Goal: Task Accomplishment & Management: Manage account settings

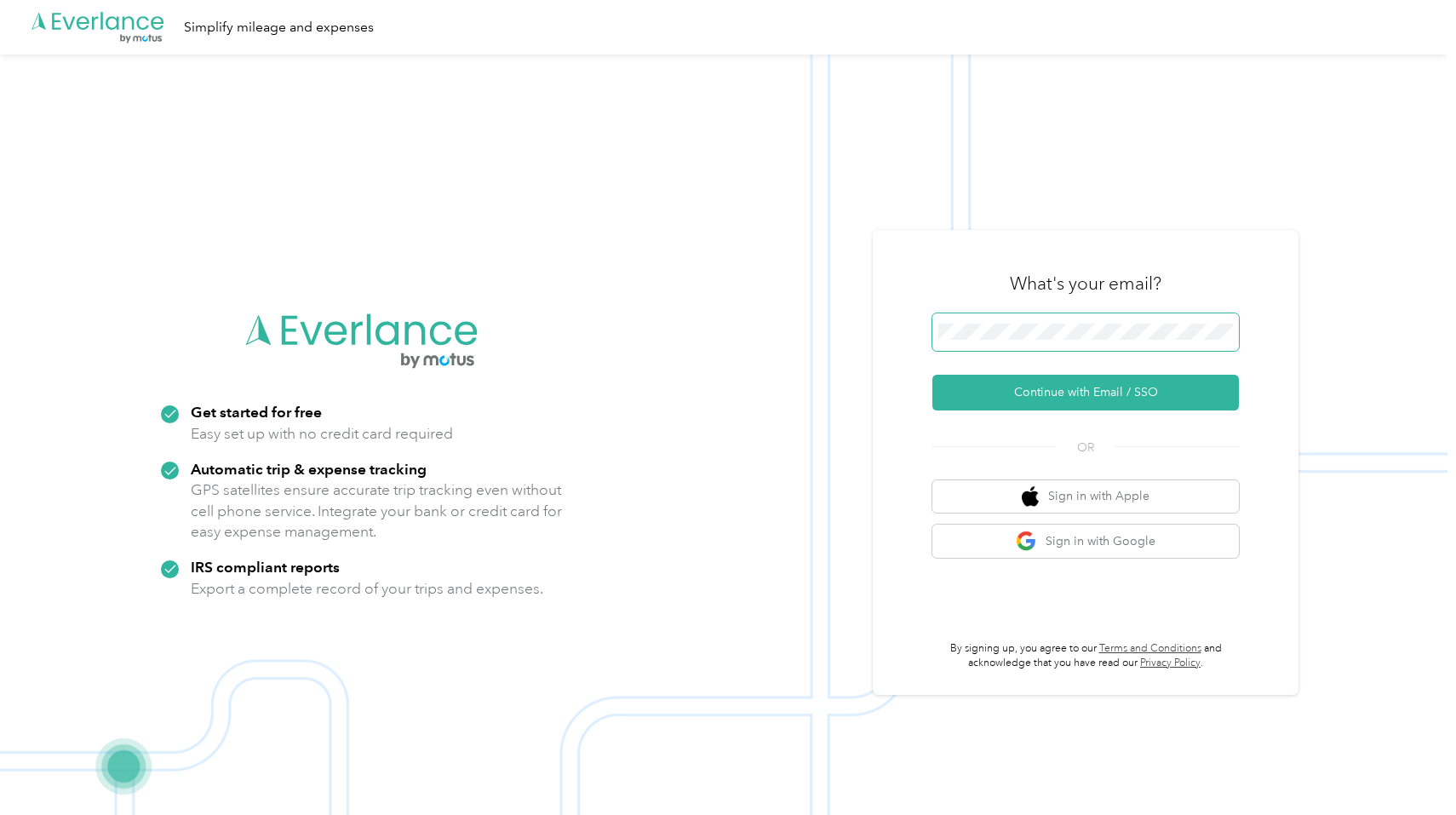
click at [973, 324] on span at bounding box center [1085, 333] width 307 height 38
click at [1010, 384] on button "Continue with Email / SSO" at bounding box center [1085, 392] width 307 height 36
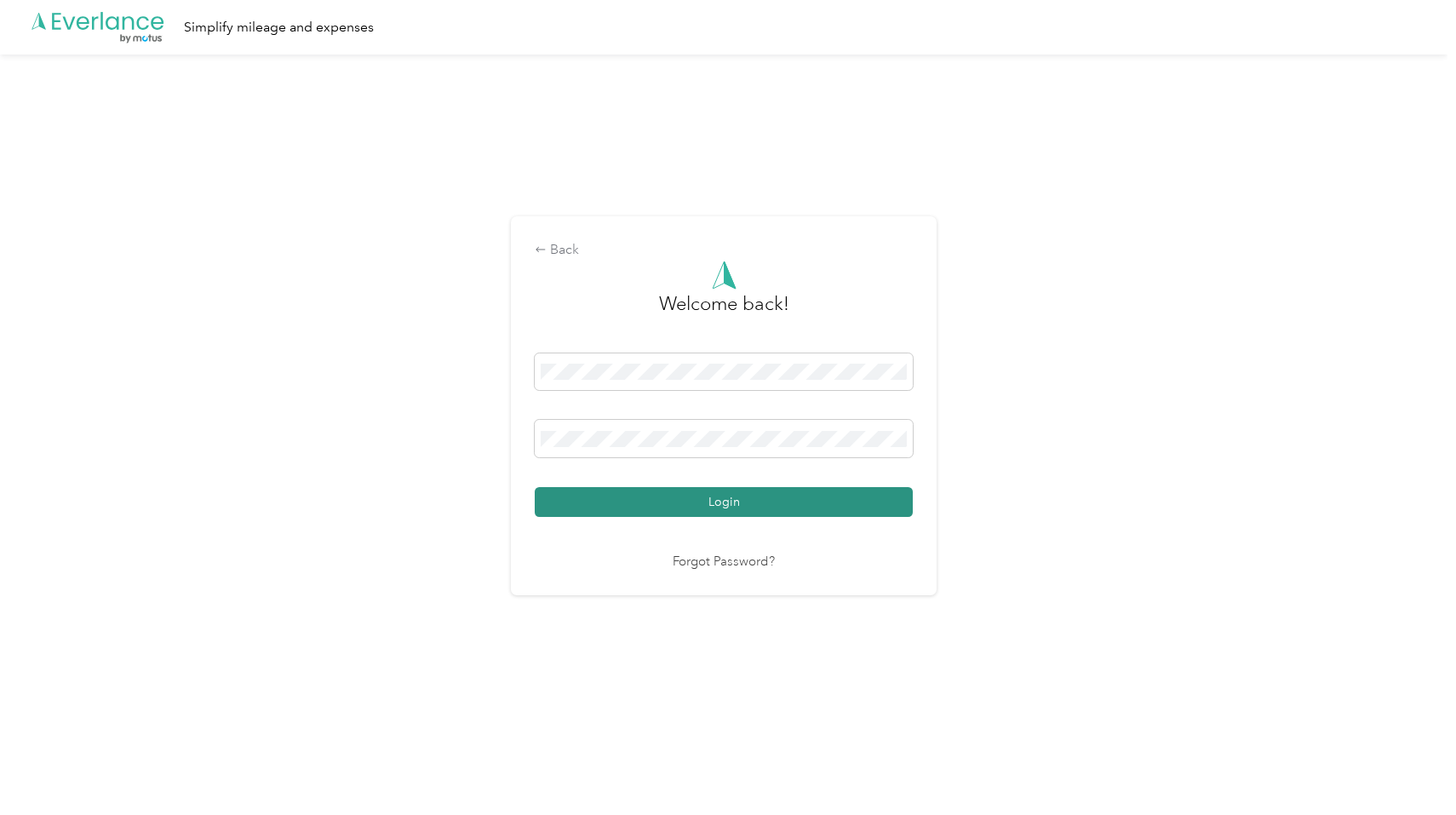
click at [701, 494] on button "Login" at bounding box center [724, 502] width 378 height 30
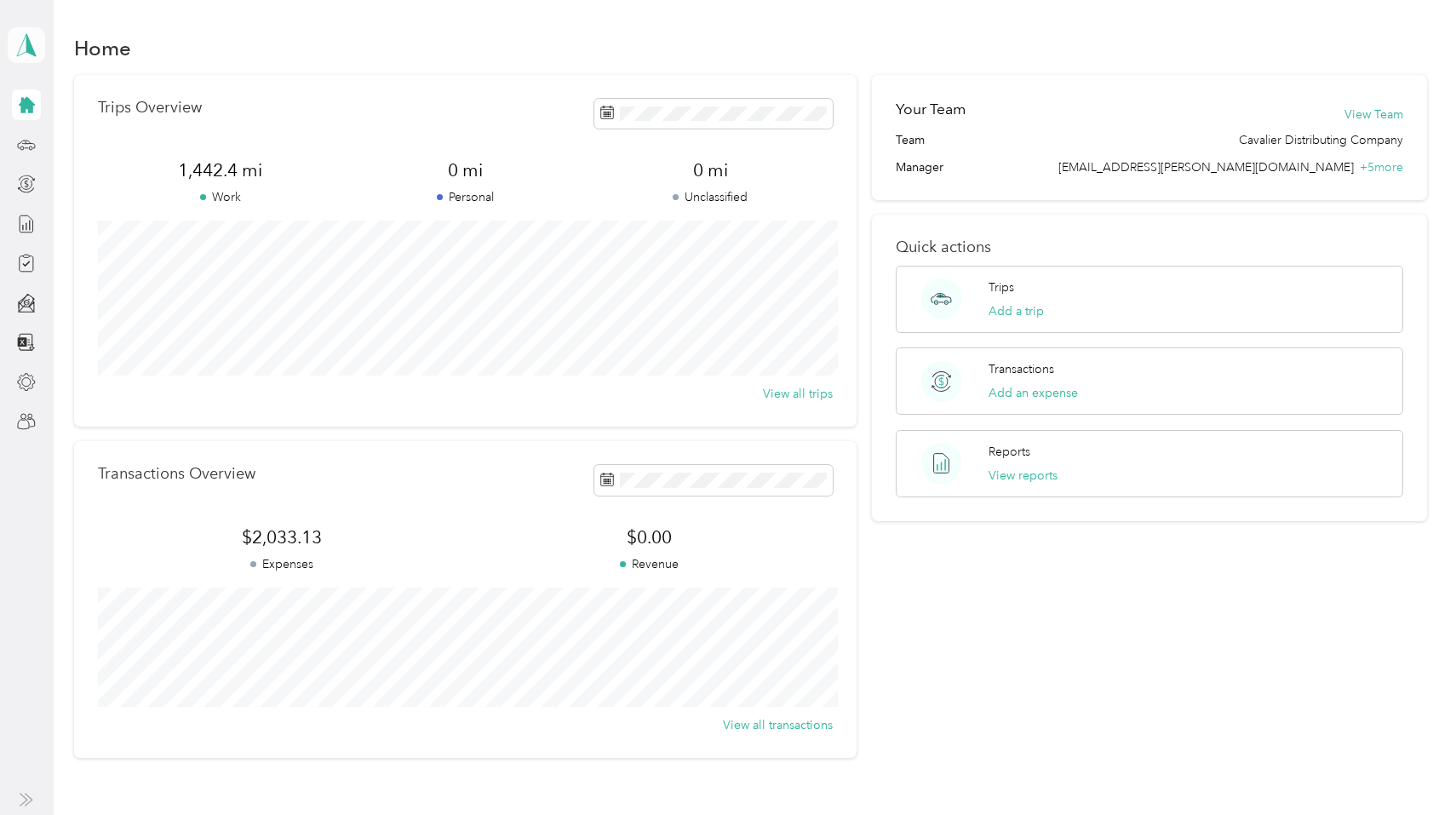
click at [22, 42] on icon at bounding box center [27, 45] width 26 height 24
click at [100, 147] on div "Team dashboard" at bounding box center [235, 135] width 431 height 30
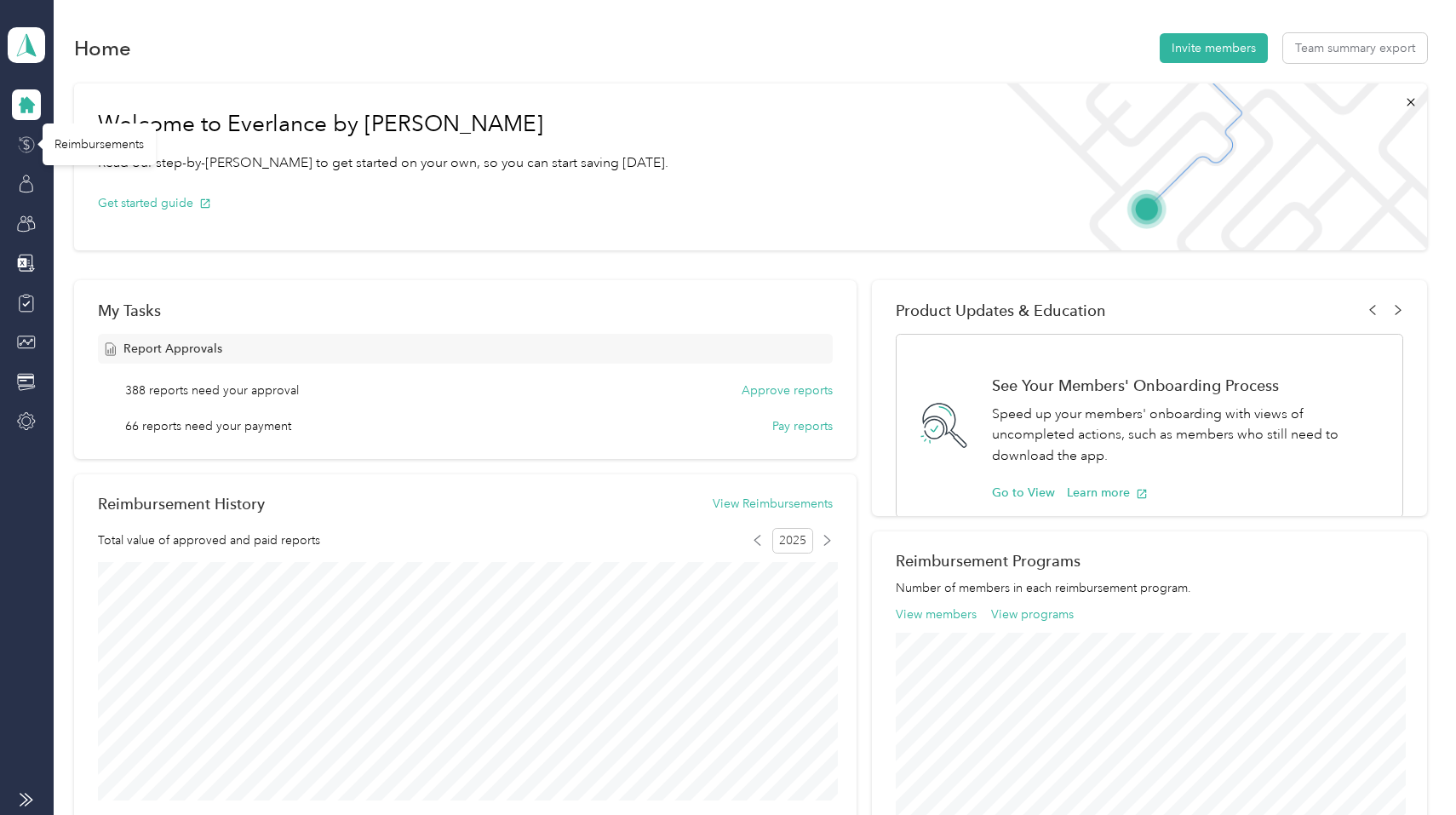
click at [22, 147] on icon at bounding box center [26, 144] width 19 height 19
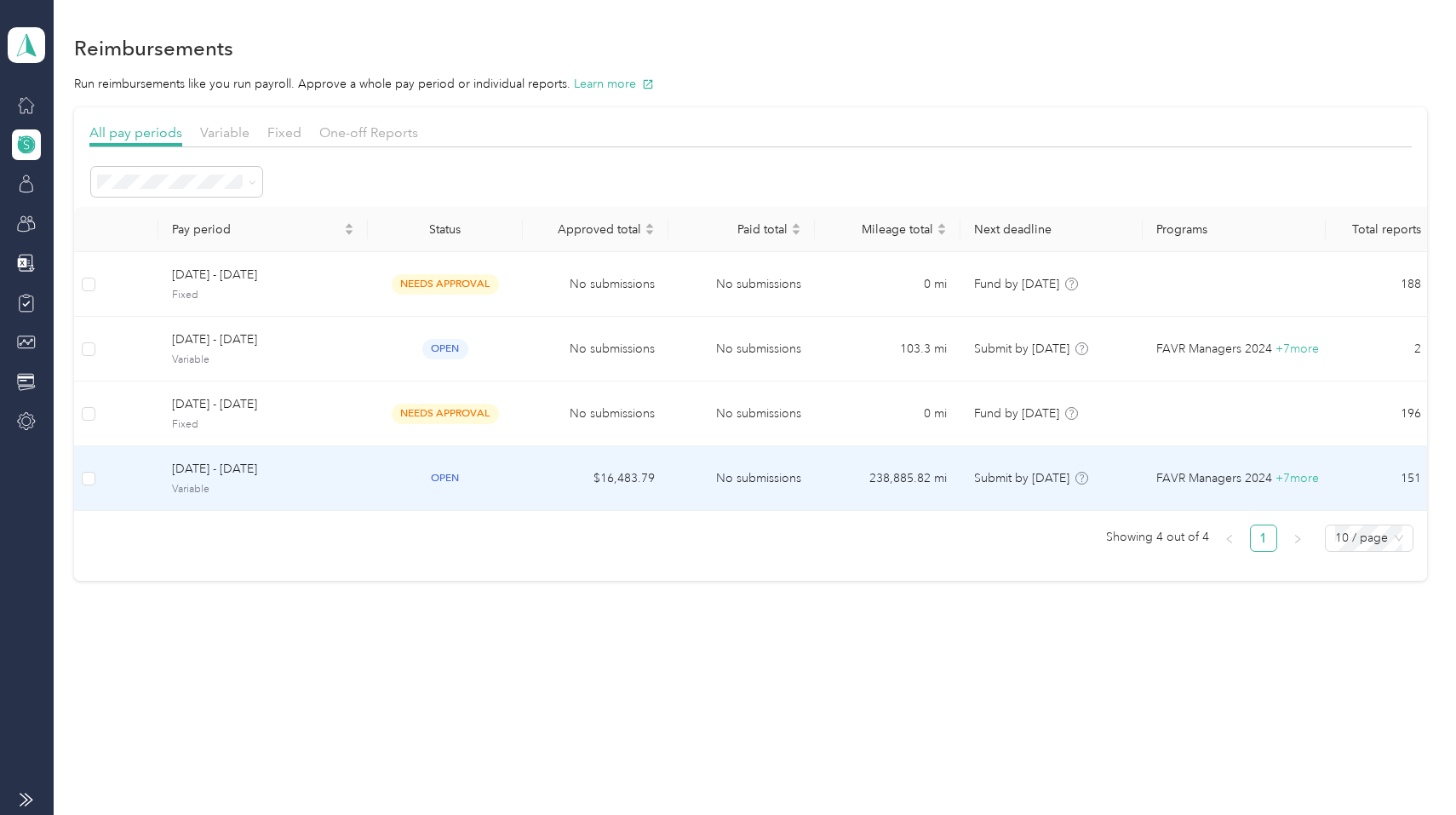
click at [223, 475] on span "[DATE] - [DATE]" at bounding box center [263, 469] width 183 height 19
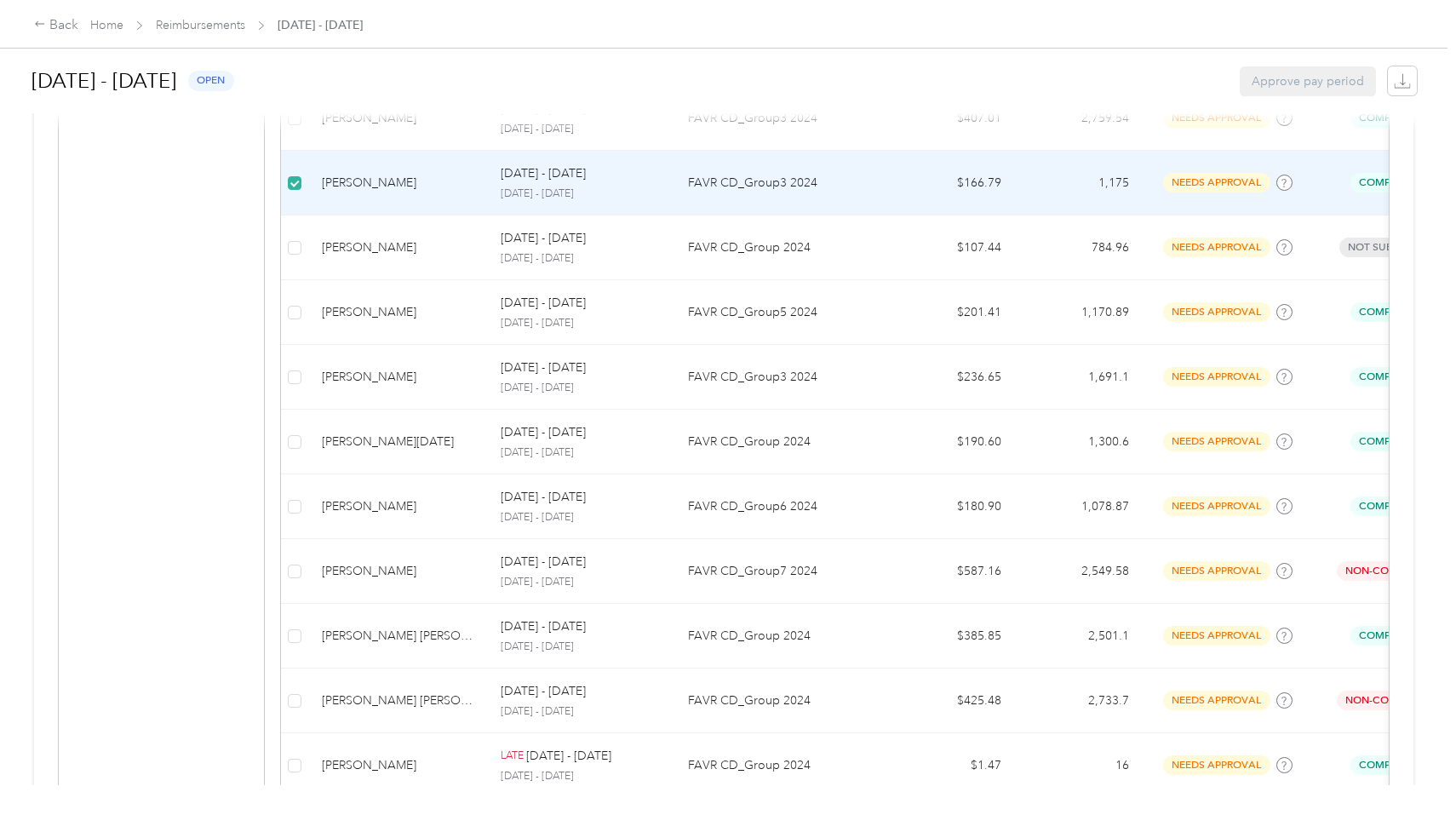
scroll to position [1522, 0]
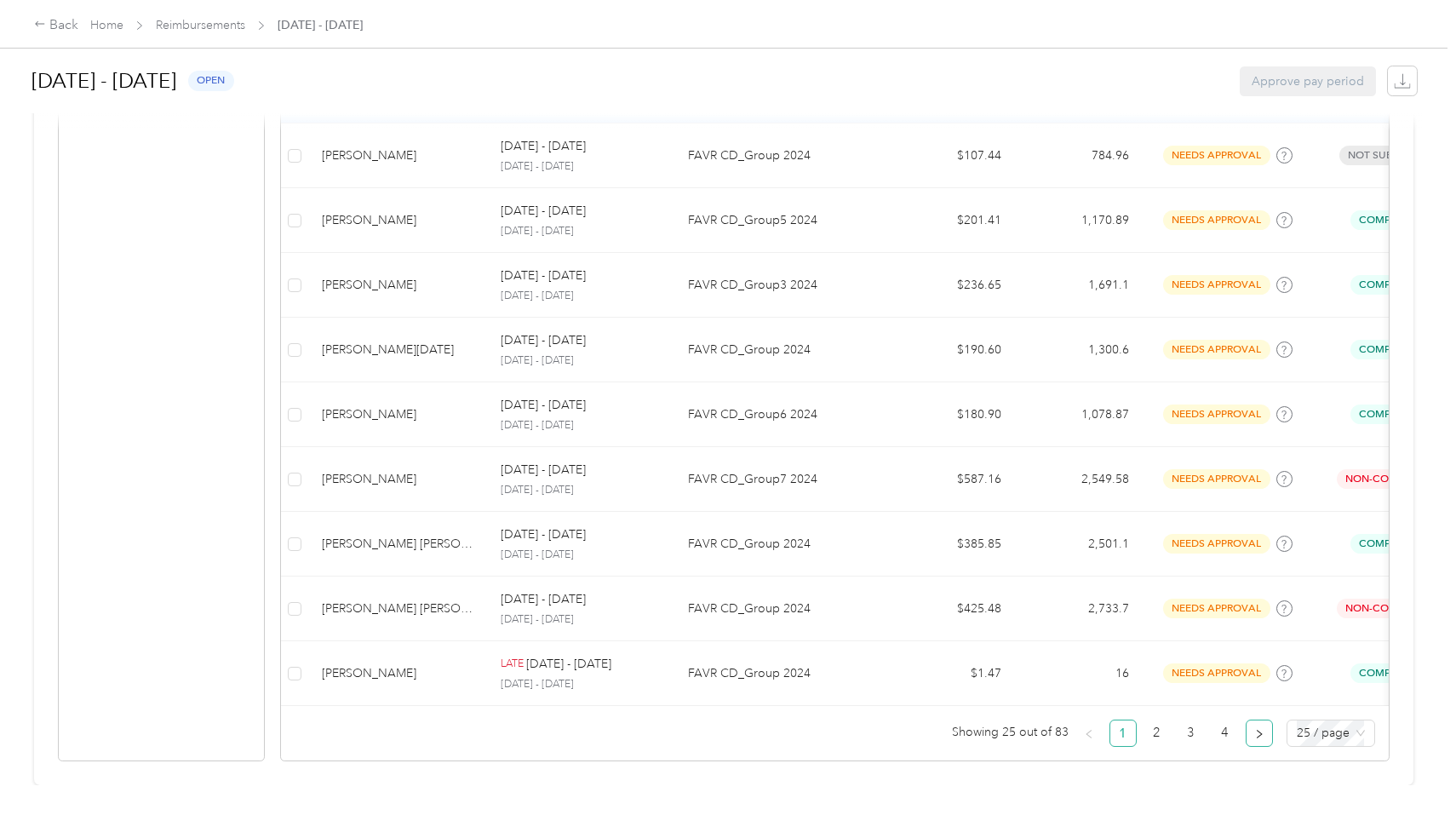
click at [1261, 735] on icon "right" at bounding box center [1258, 733] width 5 height 9
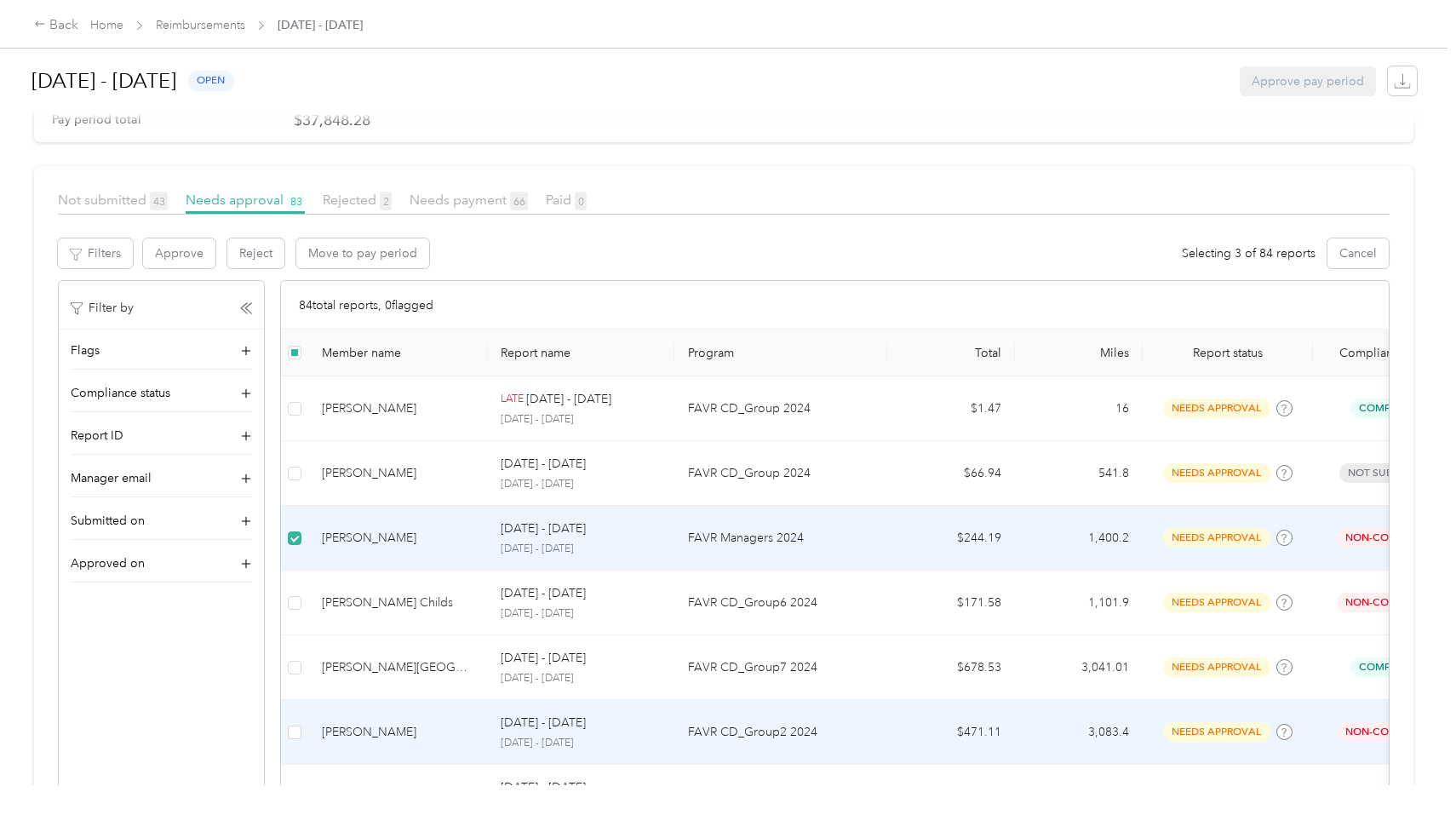
scroll to position [65, 0]
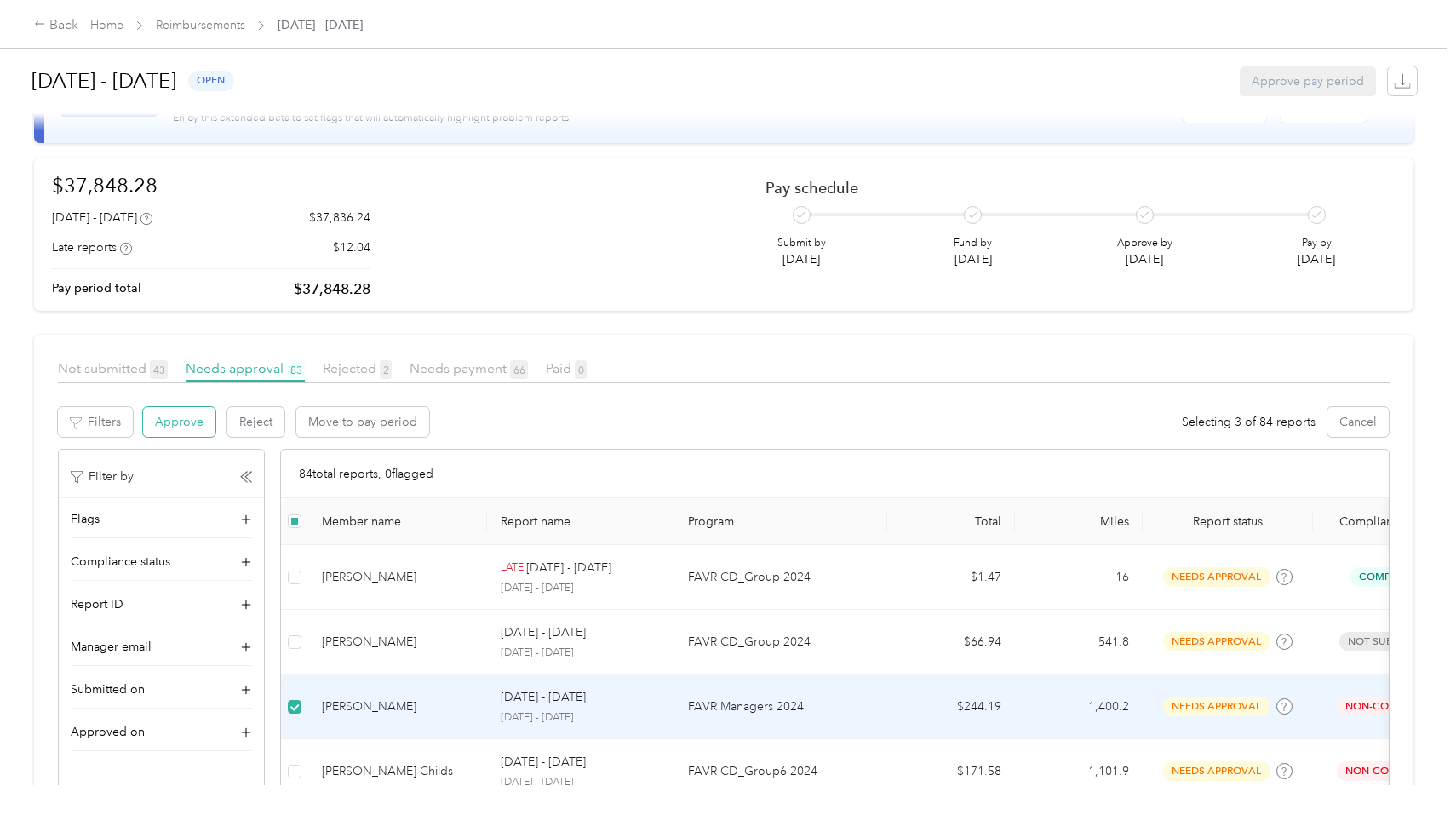
click at [188, 429] on button "Approve" at bounding box center [179, 422] width 72 height 30
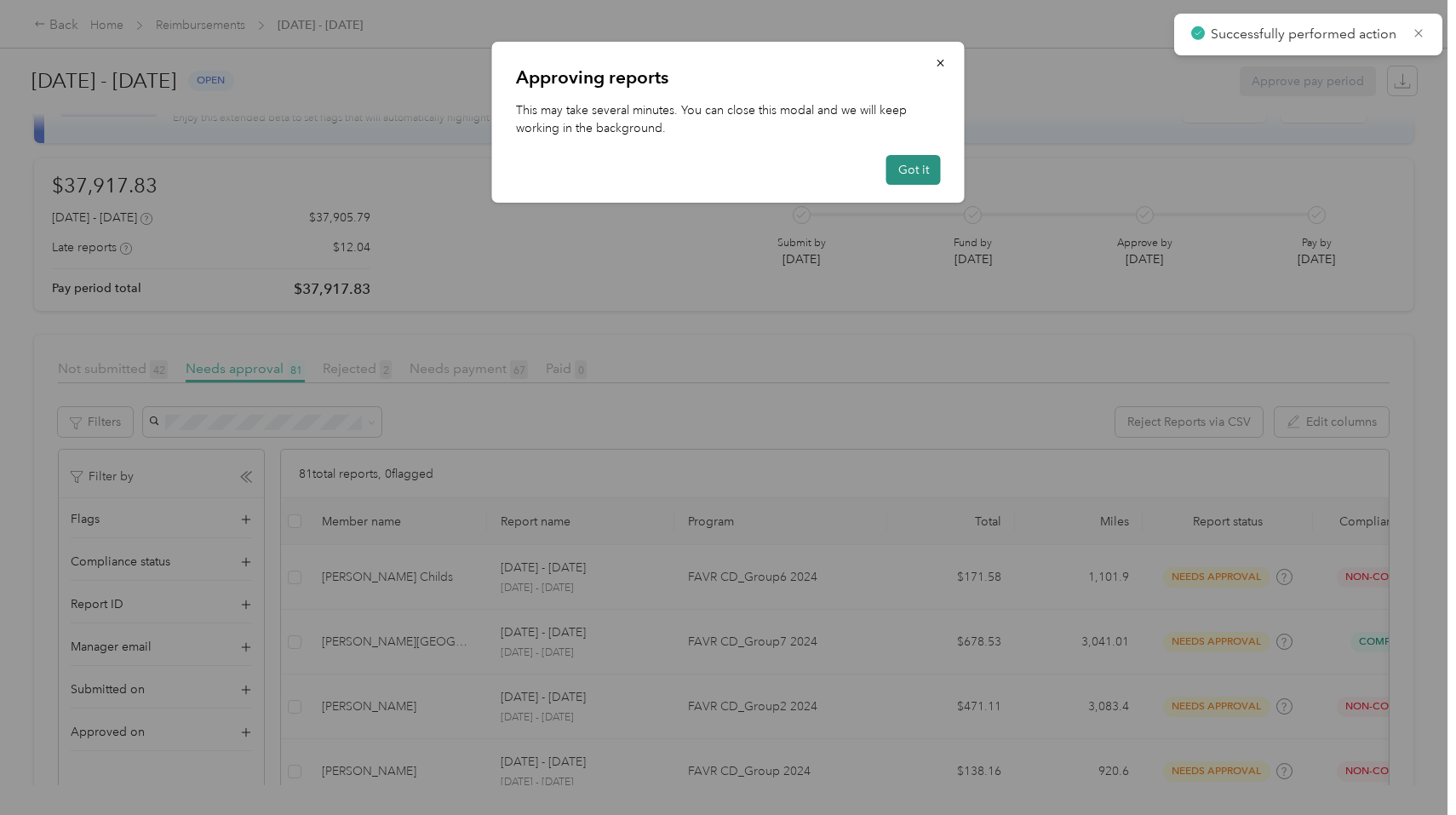
click at [907, 170] on button "Got it" at bounding box center [913, 170] width 55 height 30
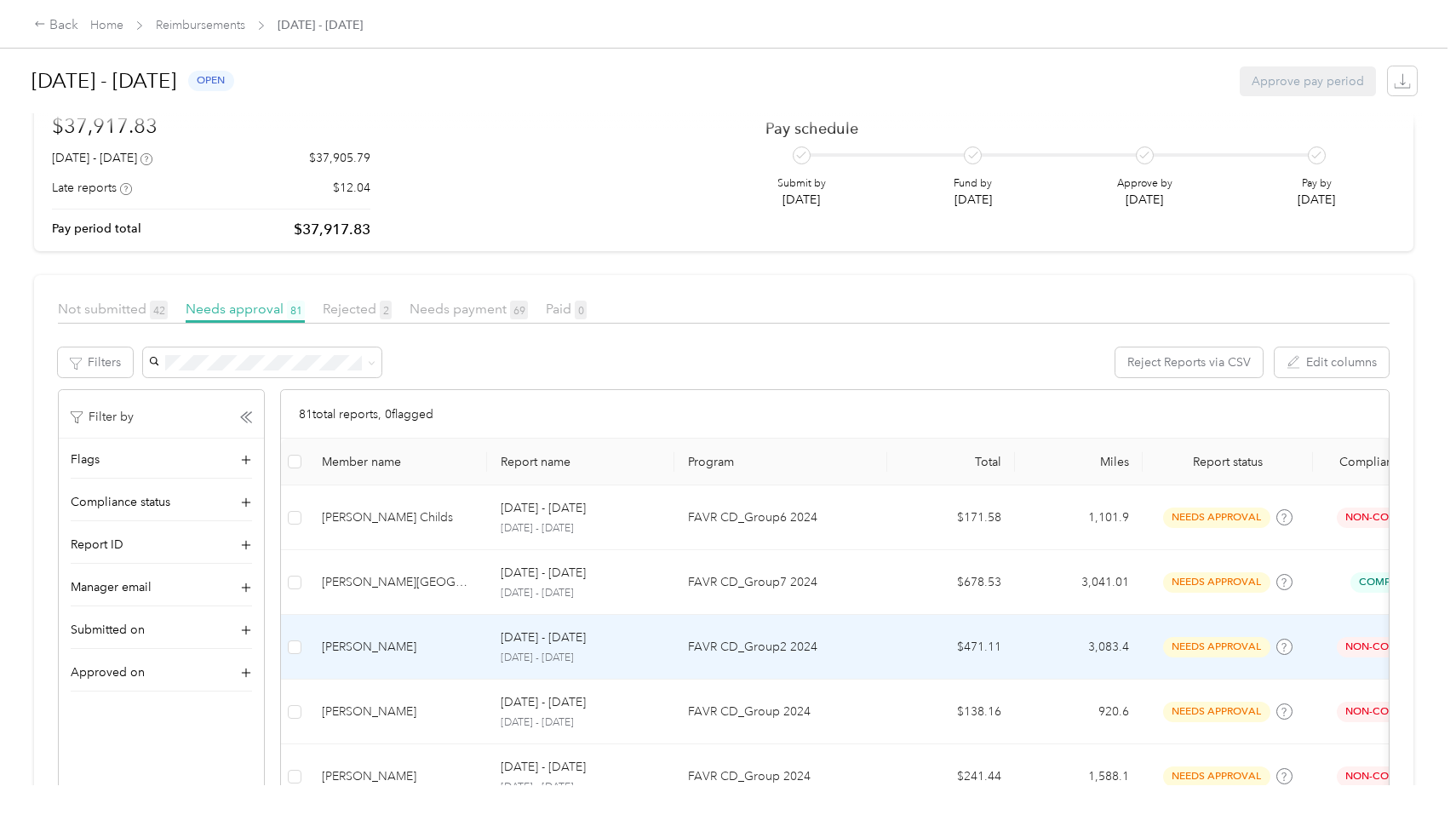
scroll to position [0, 0]
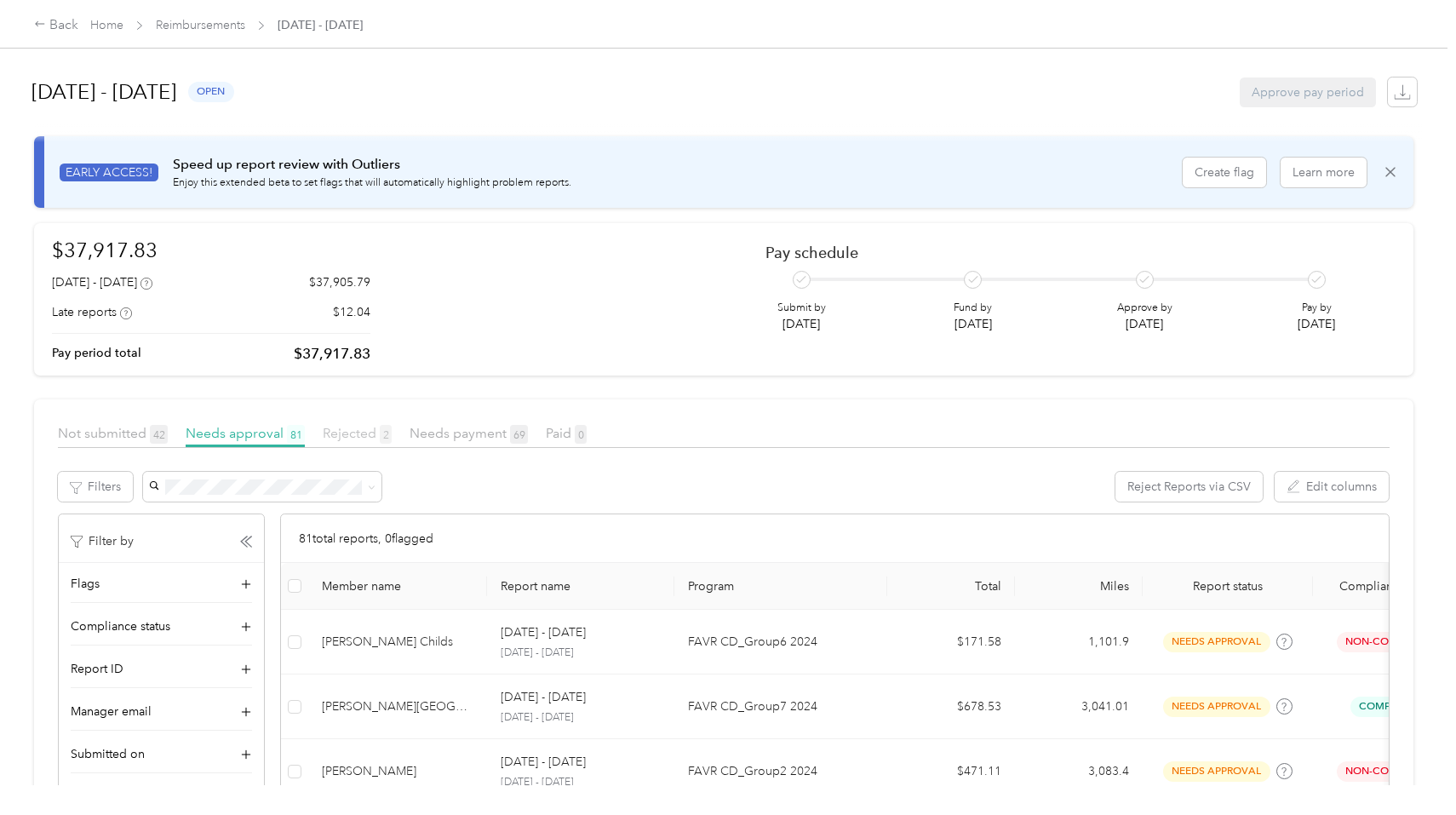
click at [359, 437] on span "Rejected 2" at bounding box center [356, 433] width 68 height 16
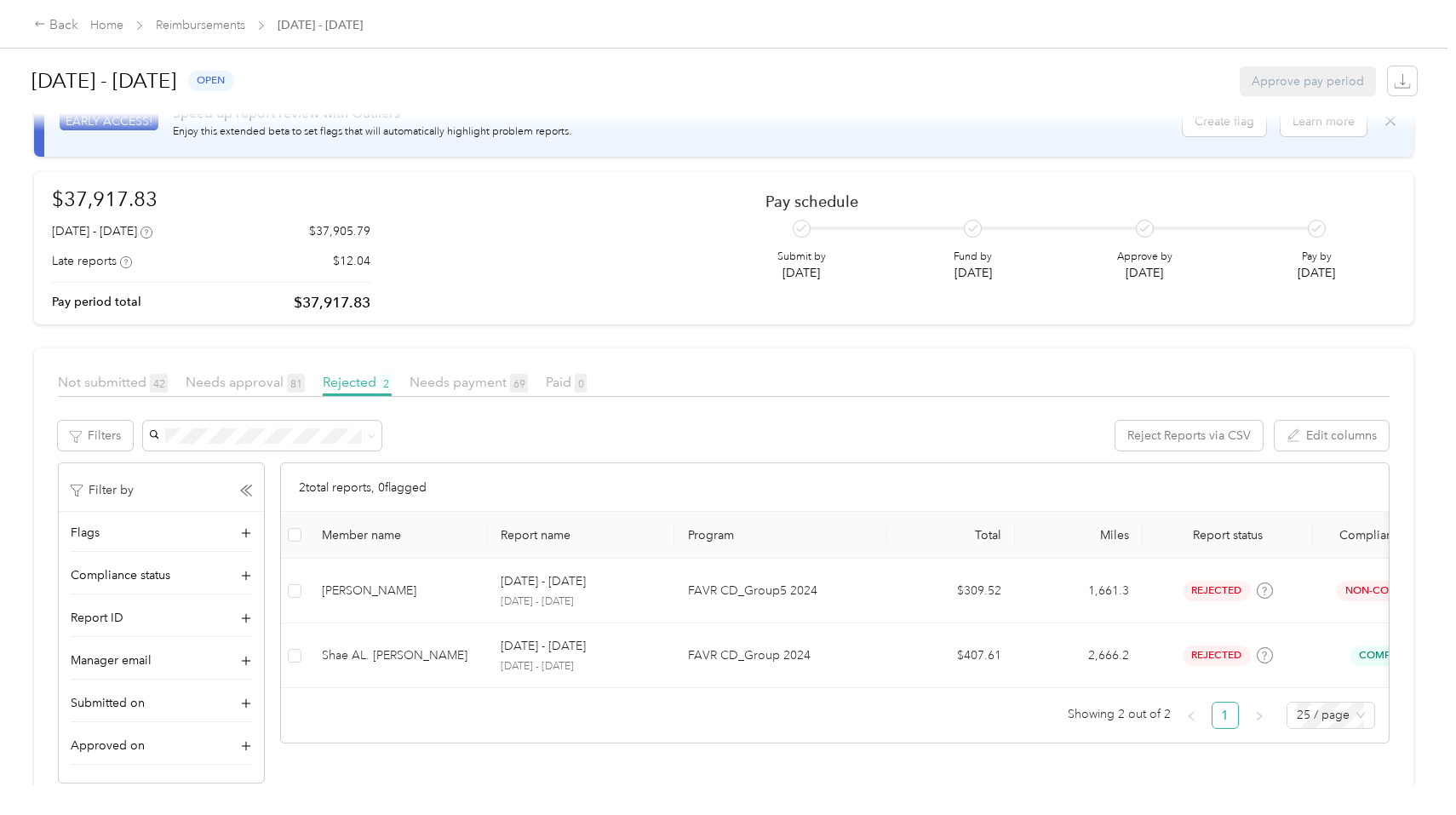
scroll to position [60, 0]
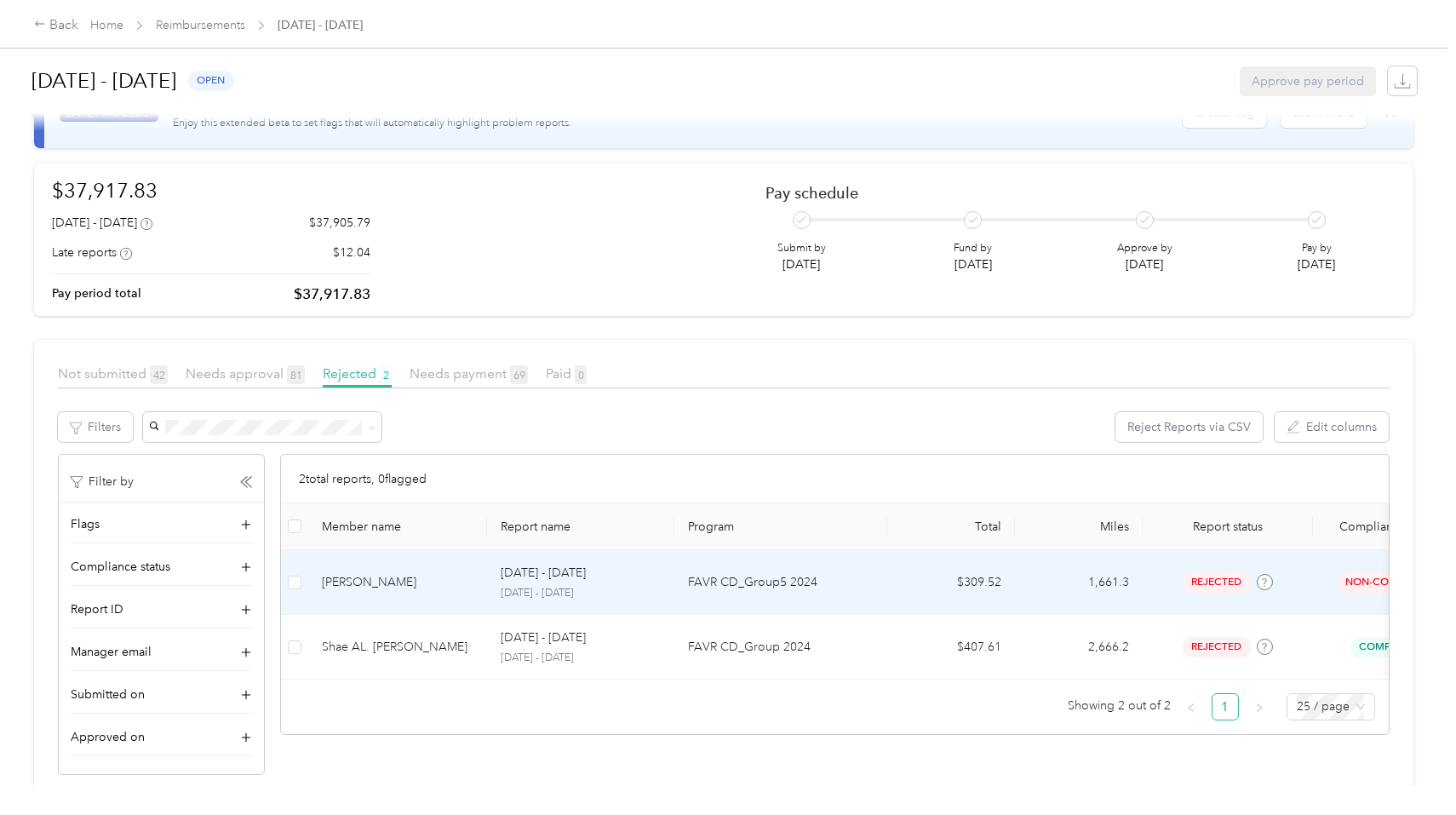
click at [1264, 592] on div "rejected" at bounding box center [1228, 582] width 143 height 20
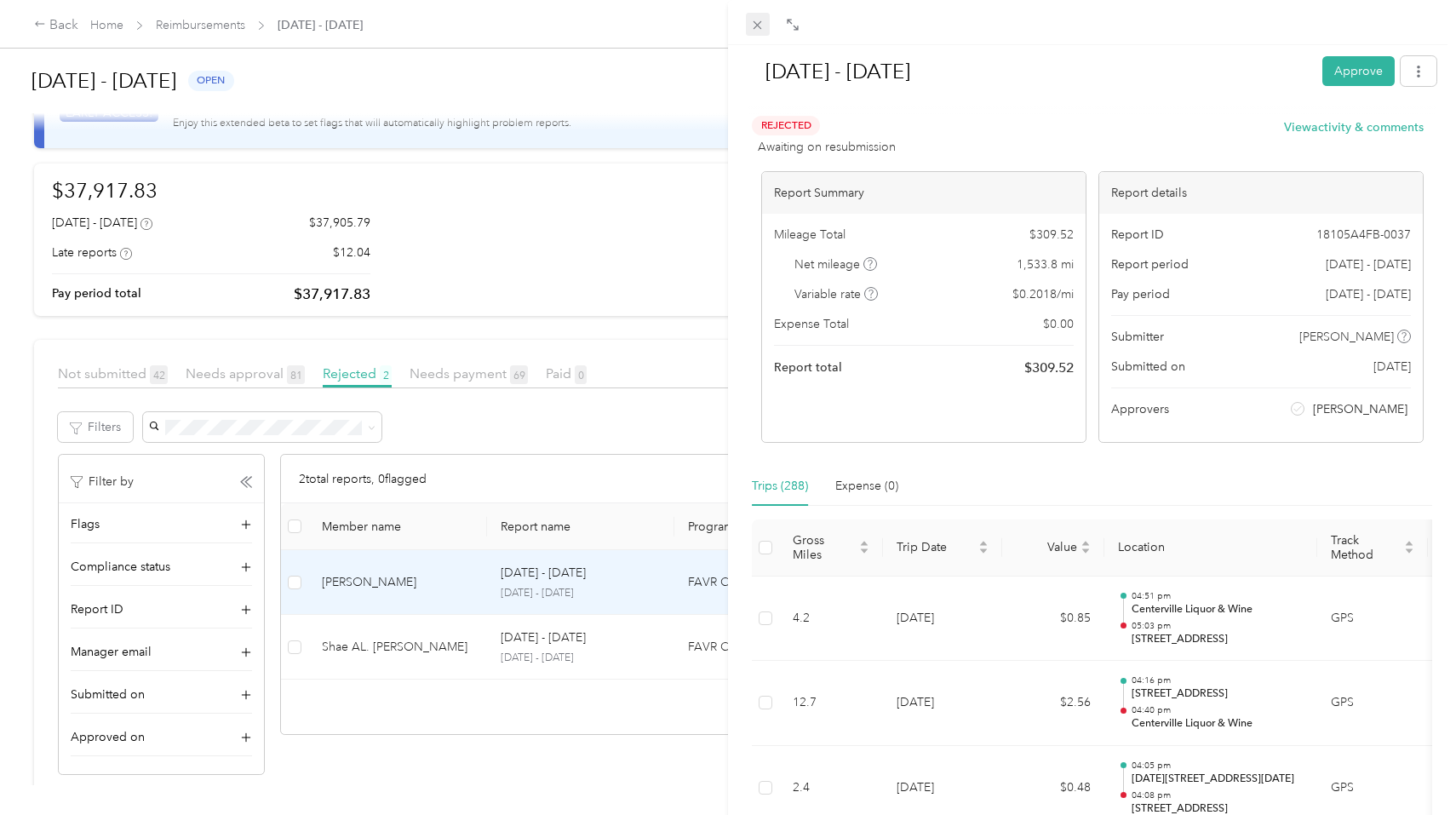
click at [756, 27] on icon at bounding box center [757, 25] width 15 height 15
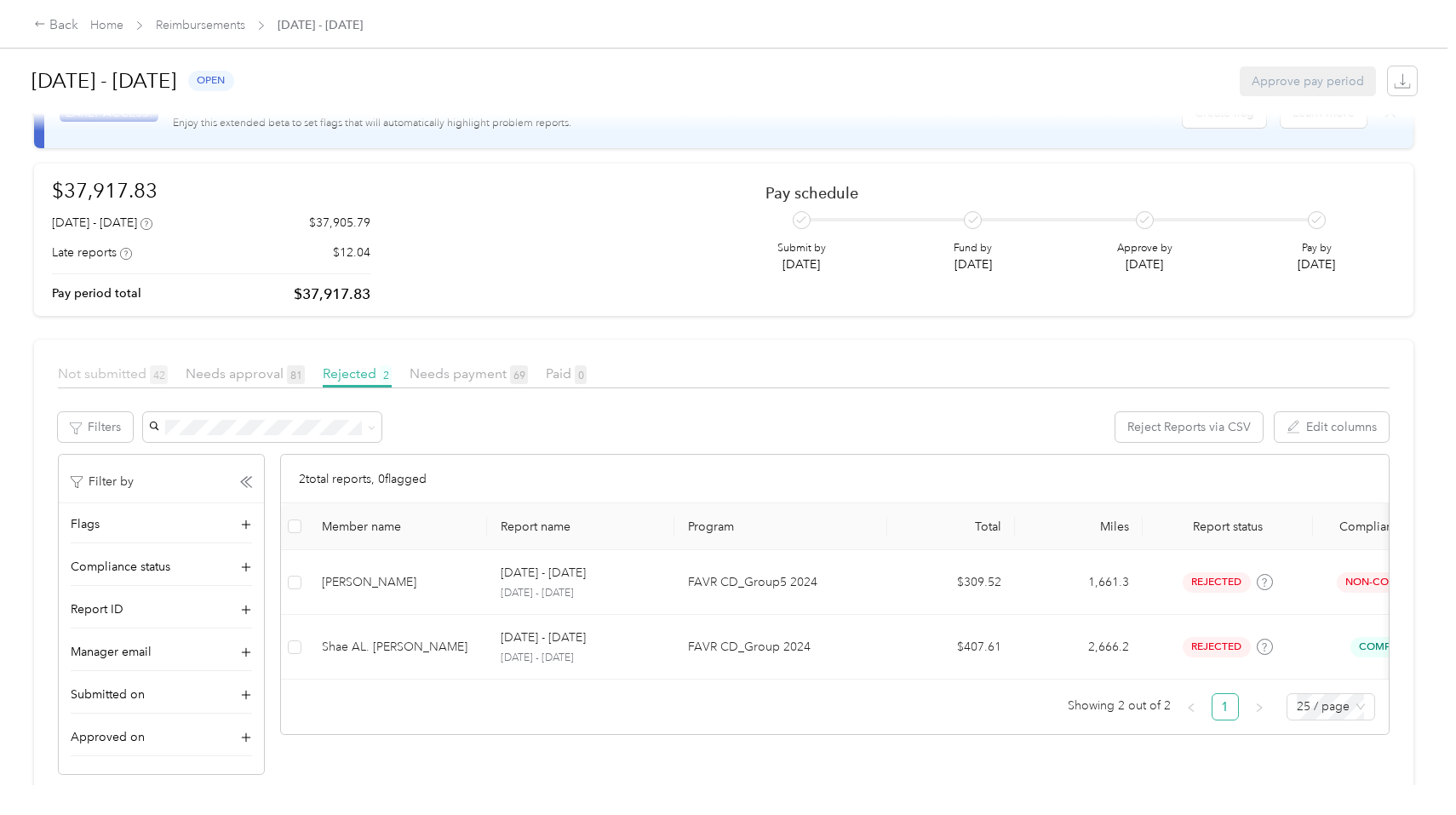
click at [112, 371] on span "Not submitted 42" at bounding box center [112, 373] width 110 height 16
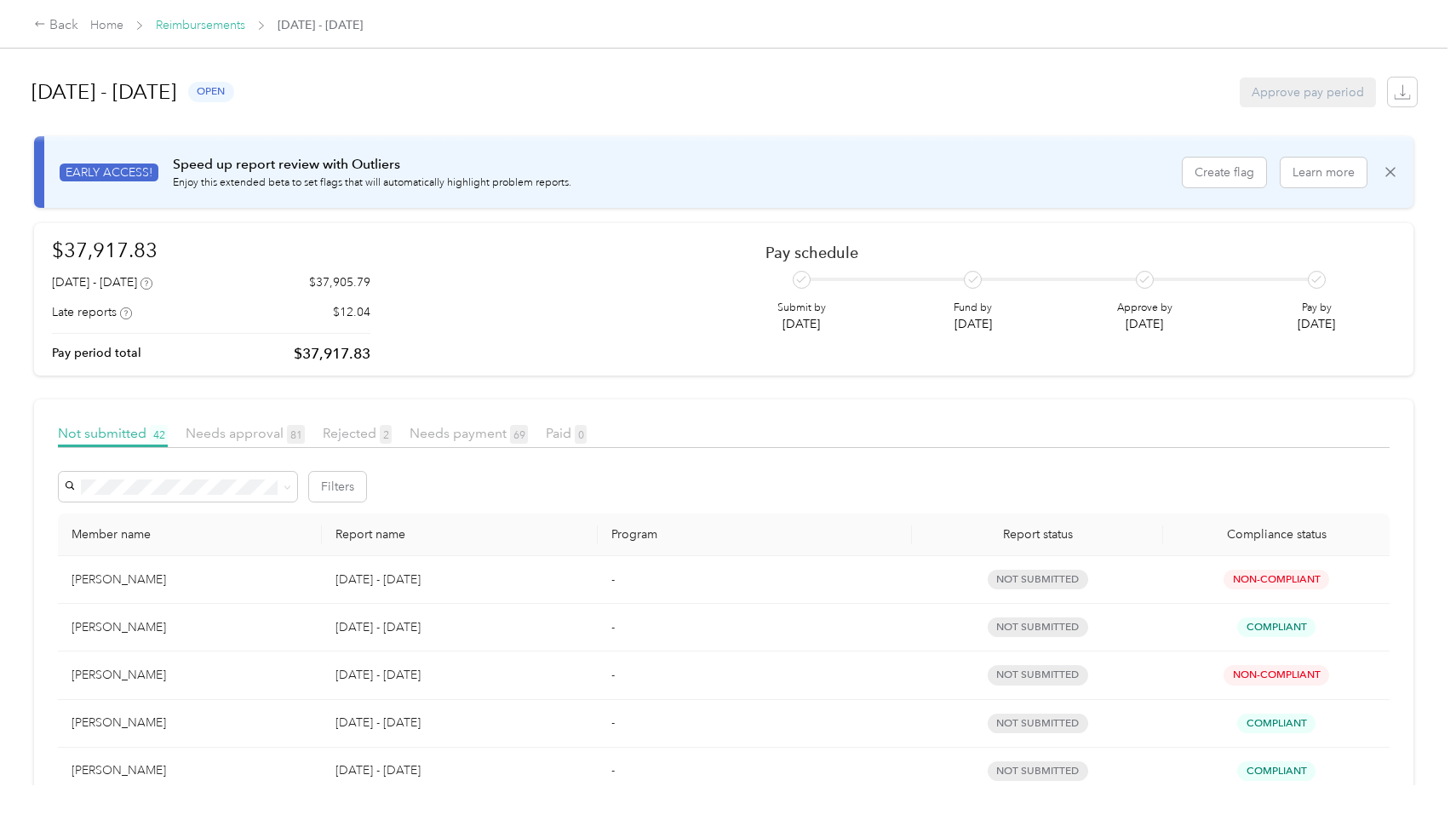
click at [181, 32] on link "Reimbursements" at bounding box center [200, 25] width 89 height 15
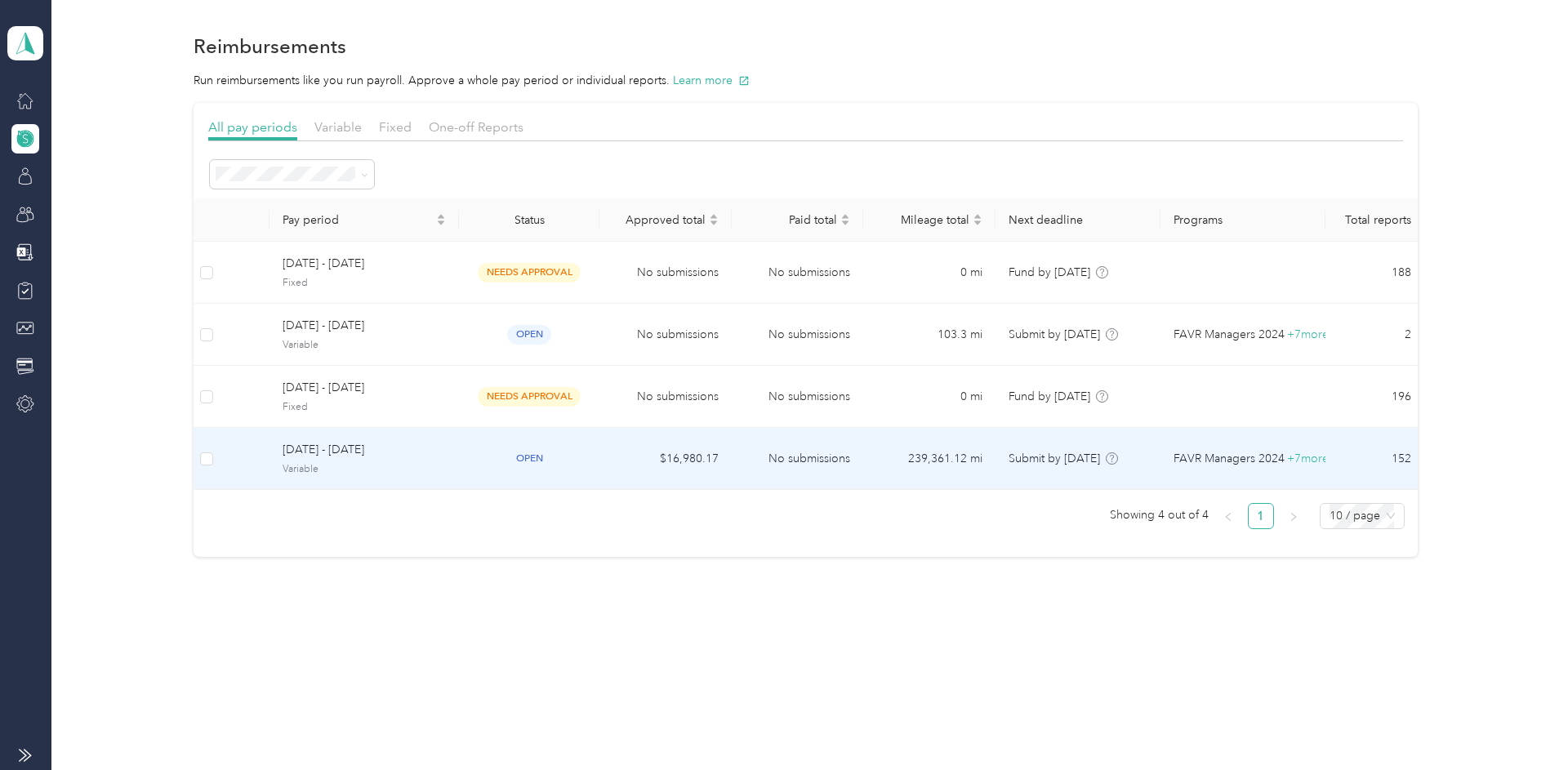
click at [349, 451] on span "[DATE] - [DATE]" at bounding box center [365, 449] width 164 height 18
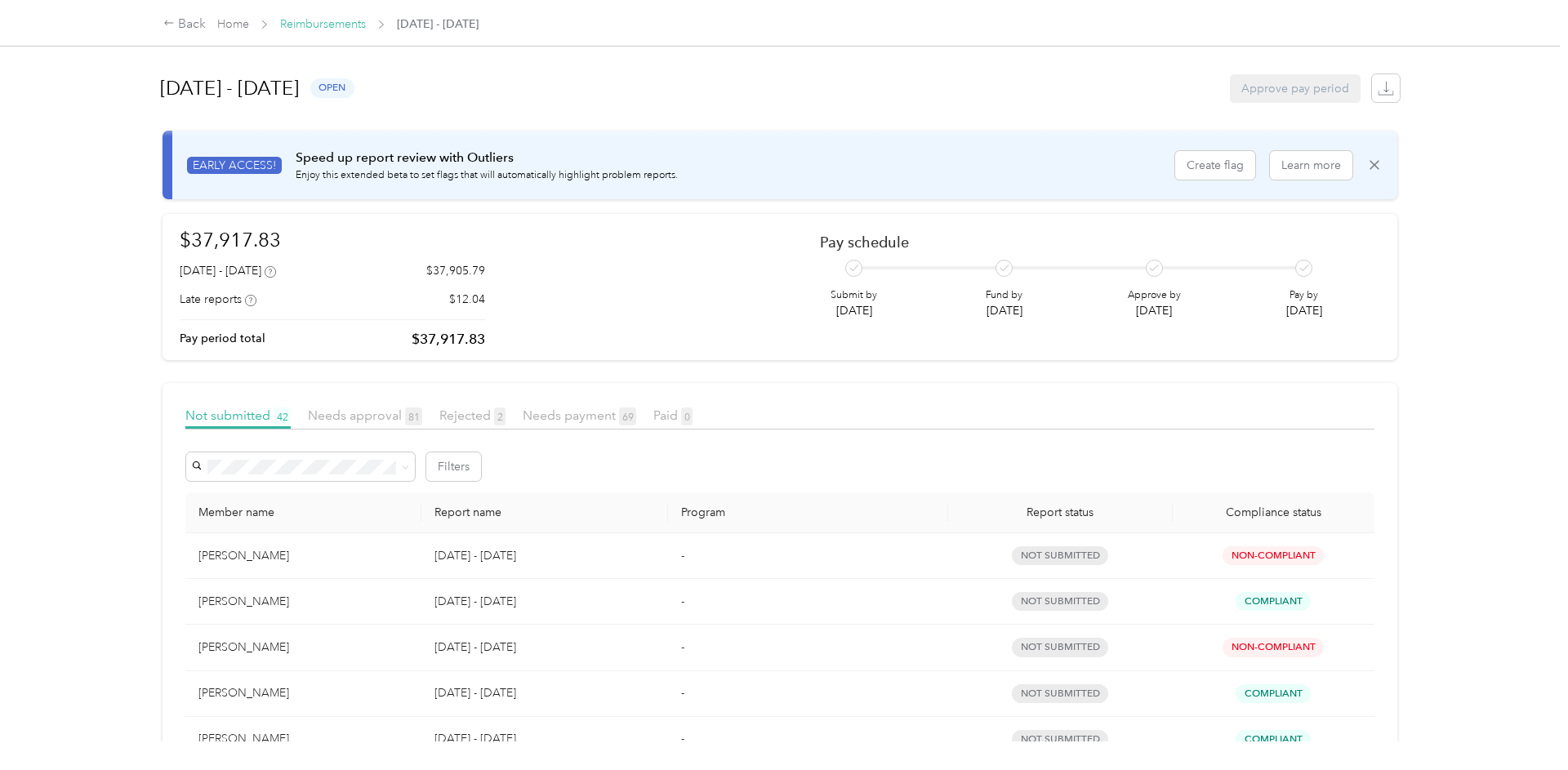
click at [346, 29] on link "Reimbursements" at bounding box center [323, 24] width 86 height 14
